Goal: Task Accomplishment & Management: Manage account settings

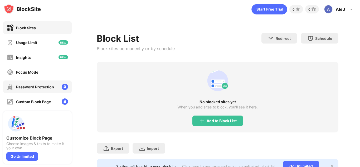
click at [49, 86] on div "Password Protection" at bounding box center [35, 87] width 38 height 4
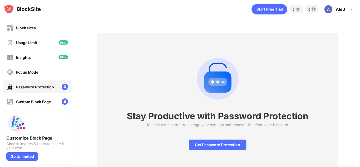
scroll to position [11, 0]
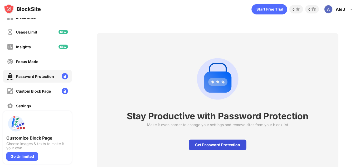
click at [205, 146] on div "Get Password Protection" at bounding box center [218, 144] width 58 height 11
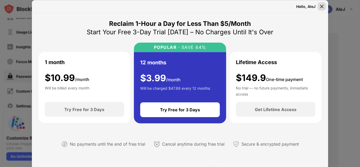
click at [322, 6] on img at bounding box center [321, 6] width 5 height 5
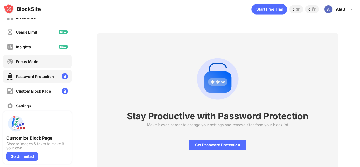
click at [37, 66] on div "Focus Mode" at bounding box center [37, 61] width 68 height 13
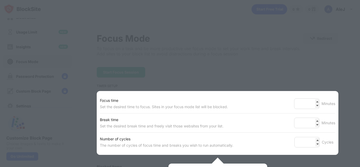
click at [273, 72] on div at bounding box center [180, 83] width 360 height 167
click at [330, 78] on div at bounding box center [180, 83] width 360 height 167
click at [88, 69] on div at bounding box center [180, 83] width 360 height 167
drag, startPoint x: 359, startPoint y: 80, endPoint x: 351, endPoint y: 124, distance: 45.0
click at [351, 124] on div at bounding box center [180, 83] width 360 height 167
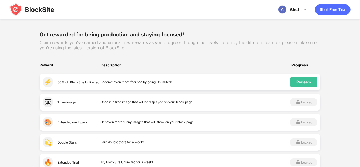
scroll to position [53, 0]
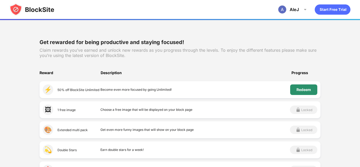
click at [306, 88] on div "Redeem" at bounding box center [303, 89] width 14 height 4
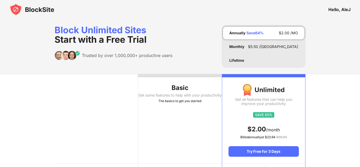
scroll to position [27, 0]
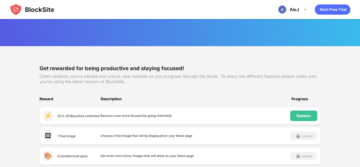
click at [40, 11] on img at bounding box center [31, 9] width 45 height 13
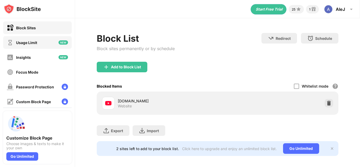
click at [17, 43] on div "Usage Limit" at bounding box center [26, 42] width 21 height 4
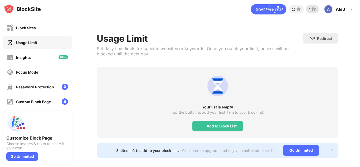
click at [310, 10] on img at bounding box center [313, 9] width 6 height 6
